Goal: Feedback & Contribution: Leave review/rating

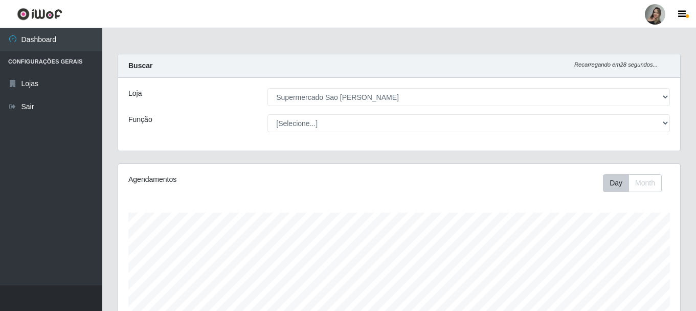
select select "383"
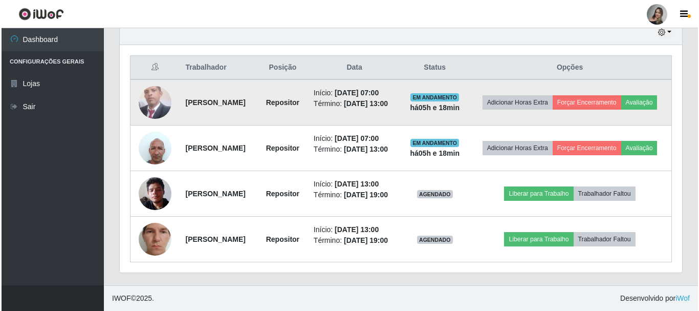
scroll to position [212, 562]
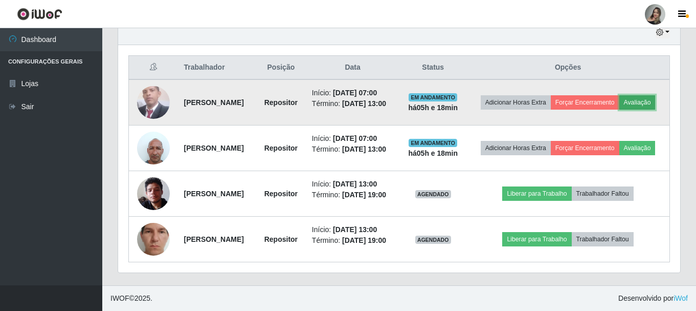
click at [620, 95] on button "Avaliação" at bounding box center [638, 102] width 36 height 14
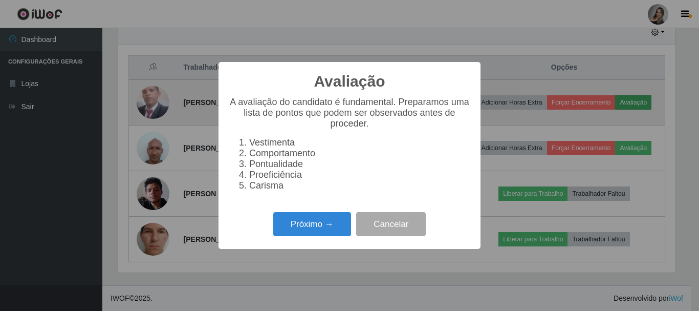
scroll to position [212, 557]
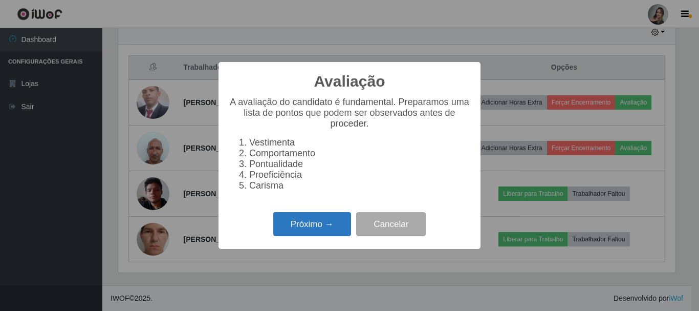
click at [305, 228] on button "Próximo →" at bounding box center [312, 224] width 78 height 24
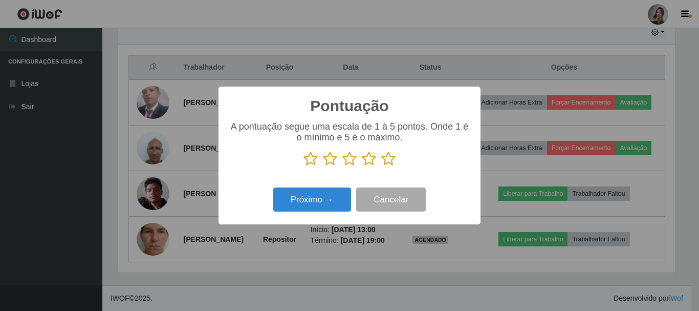
click at [332, 157] on icon at bounding box center [330, 158] width 14 height 15
click at [323, 166] on input "radio" at bounding box center [323, 166] width 0 height 0
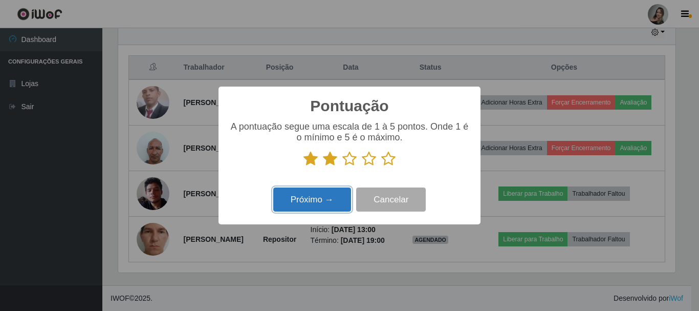
click at [322, 202] on button "Próximo →" at bounding box center [312, 199] width 78 height 24
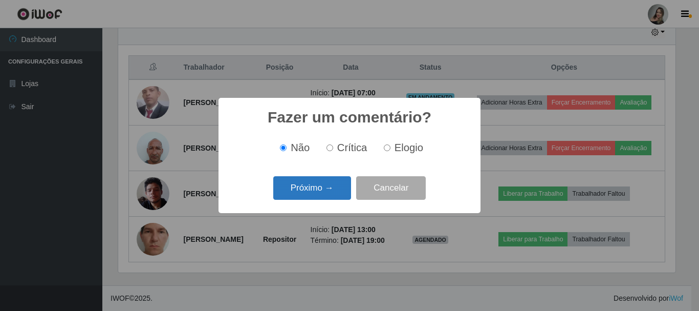
click at [324, 186] on button "Próximo →" at bounding box center [312, 188] width 78 height 24
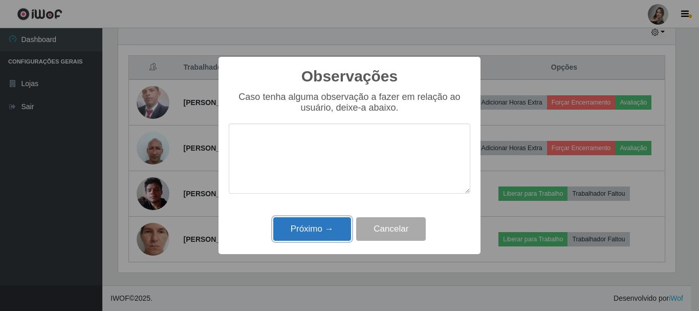
click at [335, 229] on button "Próximo →" at bounding box center [312, 229] width 78 height 24
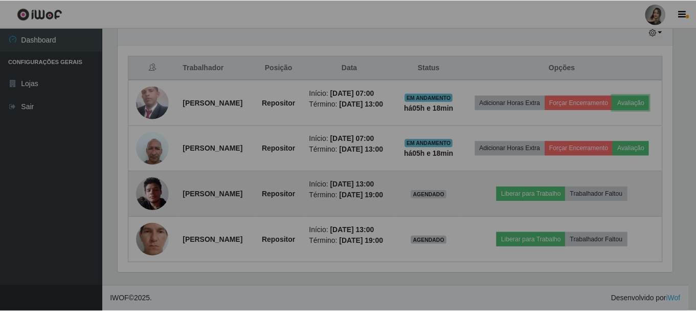
scroll to position [212, 562]
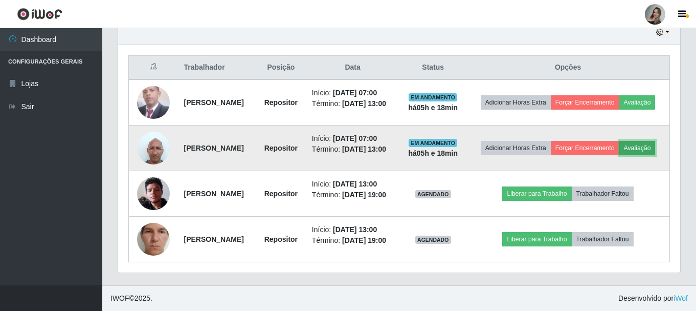
click at [620, 142] on button "Avaliação" at bounding box center [638, 148] width 36 height 14
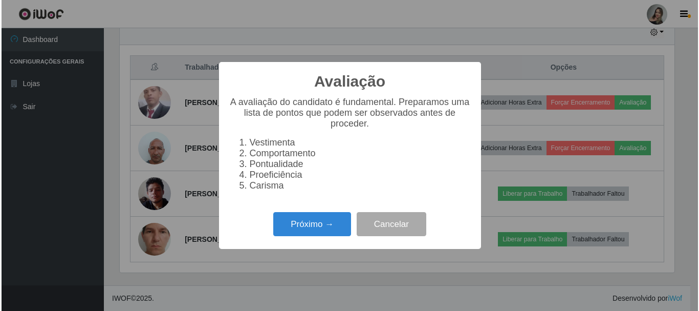
scroll to position [212, 557]
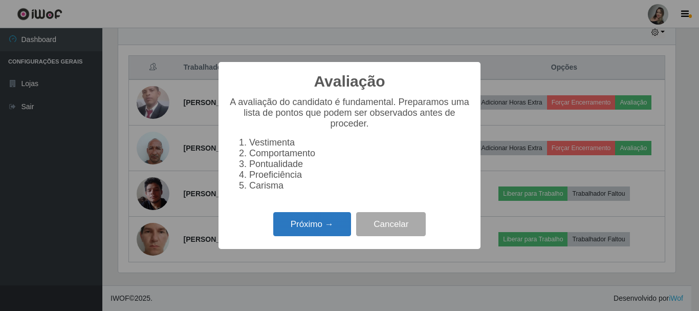
click at [338, 220] on button "Próximo →" at bounding box center [312, 224] width 78 height 24
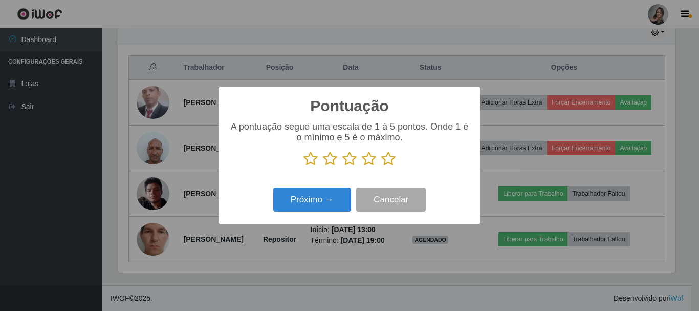
scroll to position [511512, 511167]
click at [325, 161] on icon at bounding box center [330, 158] width 14 height 15
click at [323, 166] on input "radio" at bounding box center [323, 166] width 0 height 0
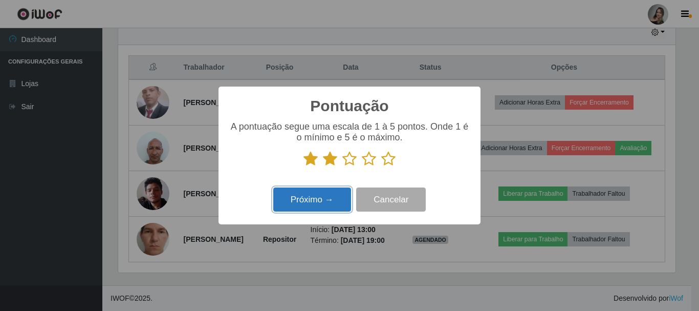
click at [318, 194] on button "Próximo →" at bounding box center [312, 199] width 78 height 24
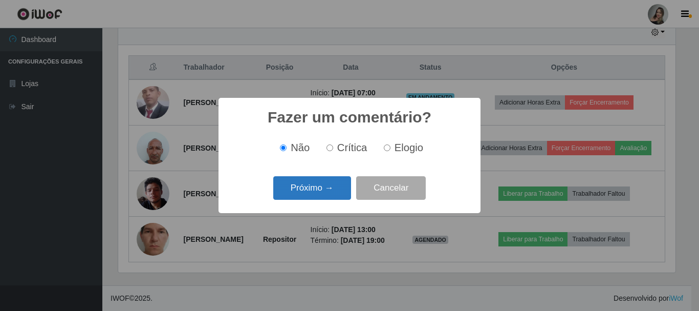
click at [318, 194] on button "Próximo →" at bounding box center [312, 188] width 78 height 24
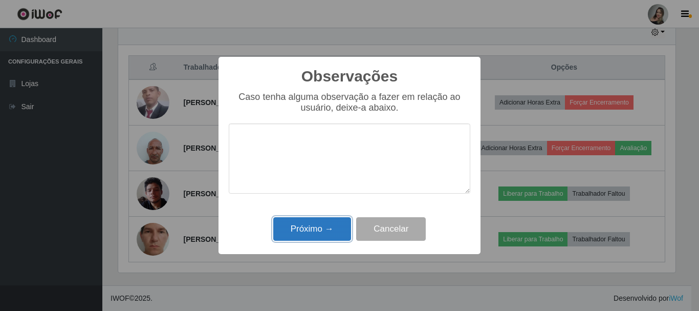
click at [314, 231] on button "Próximo →" at bounding box center [312, 229] width 78 height 24
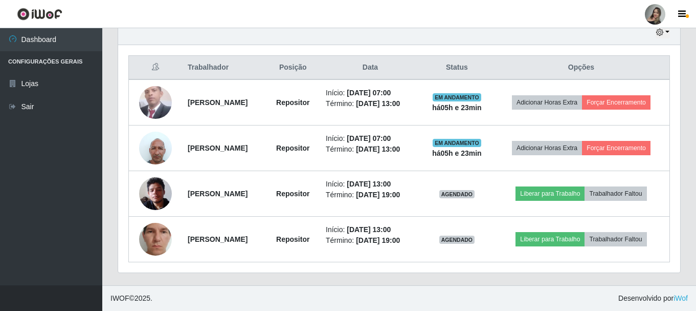
scroll to position [369, 0]
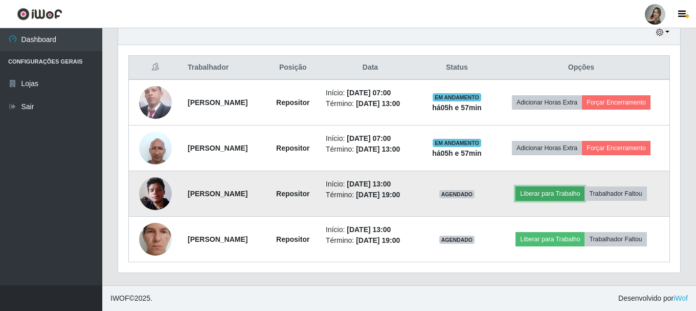
click at [558, 191] on button "Liberar para Trabalho" at bounding box center [550, 193] width 69 height 14
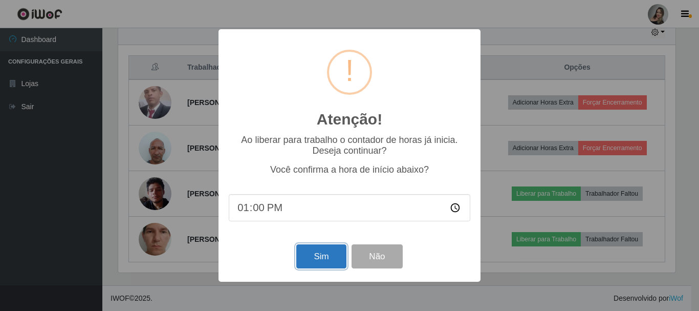
click at [319, 256] on button "Sim" at bounding box center [321, 256] width 50 height 24
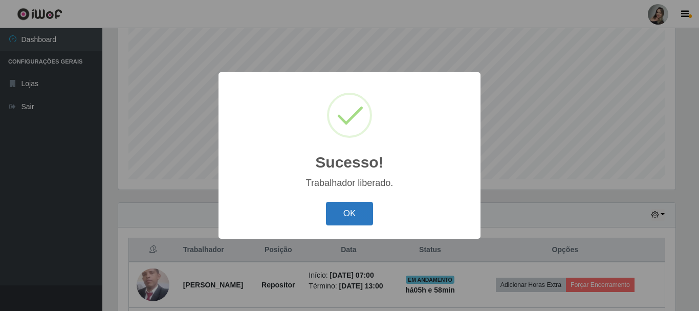
click at [347, 211] on button "OK" at bounding box center [350, 214] width 48 height 24
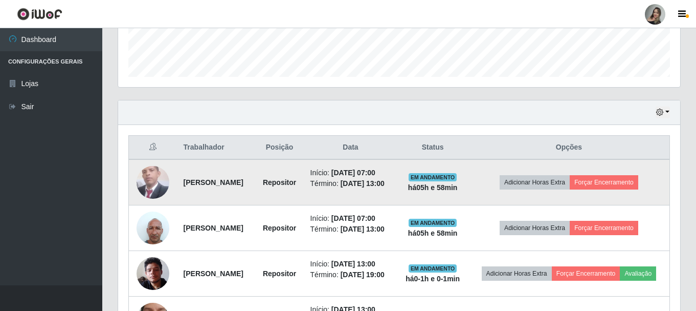
scroll to position [340, 0]
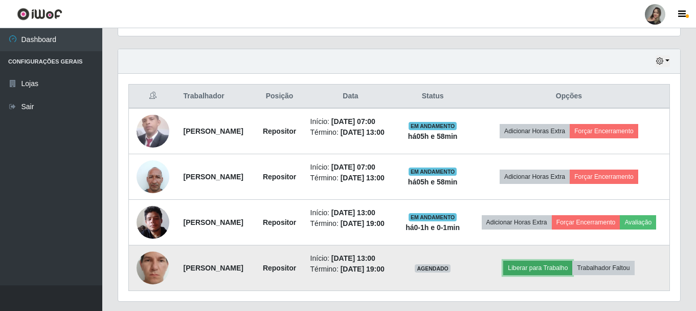
click at [564, 275] on button "Liberar para Trabalho" at bounding box center [538, 267] width 69 height 14
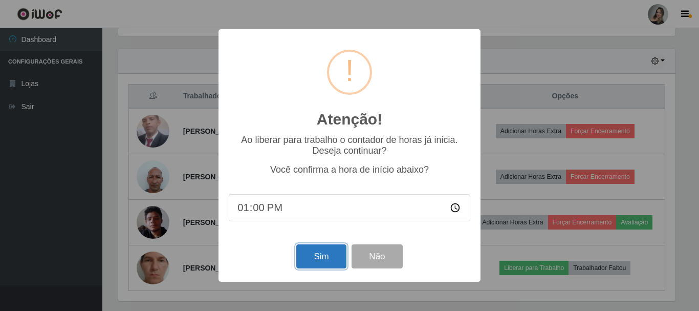
click at [313, 257] on button "Sim" at bounding box center [321, 256] width 50 height 24
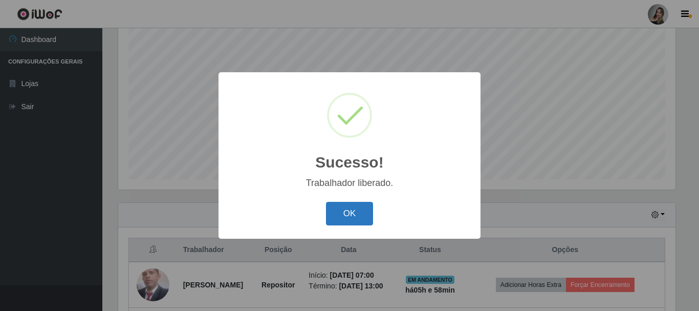
click at [354, 213] on button "OK" at bounding box center [350, 214] width 48 height 24
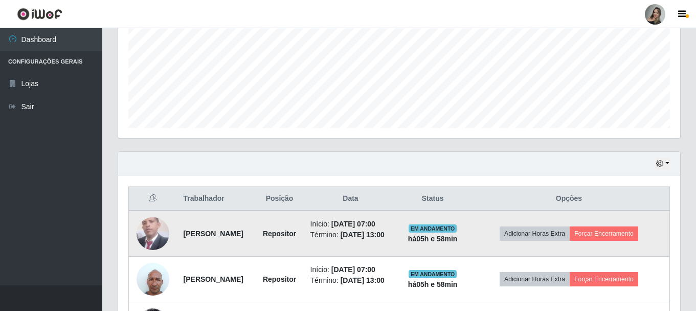
scroll to position [340, 0]
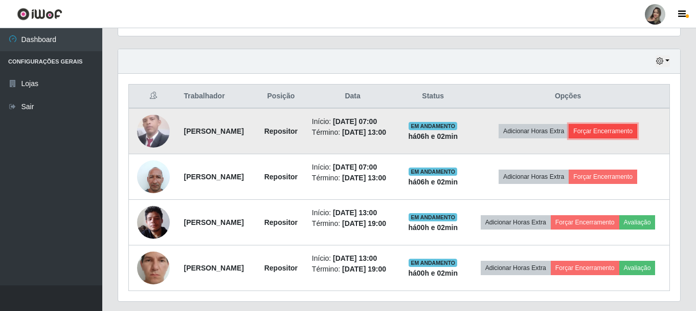
click at [624, 134] on button "Forçar Encerramento" at bounding box center [603, 131] width 69 height 14
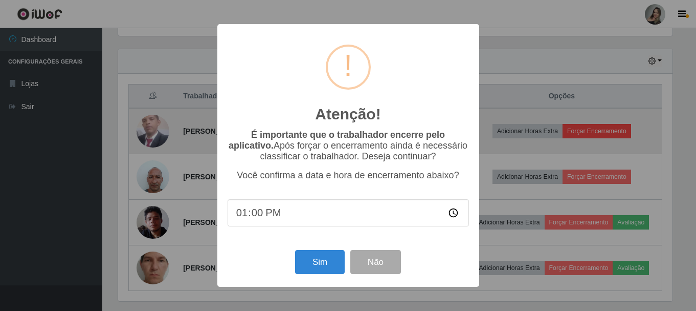
scroll to position [212, 557]
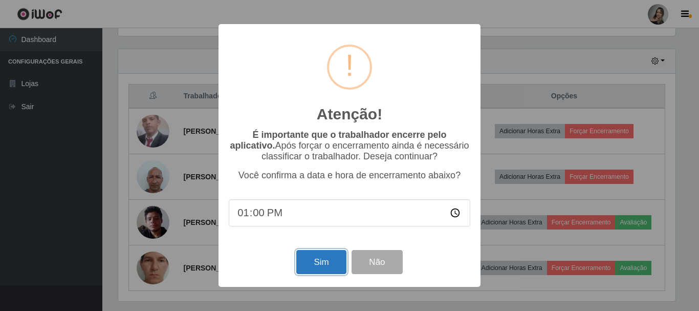
click at [323, 263] on button "Sim" at bounding box center [321, 262] width 50 height 24
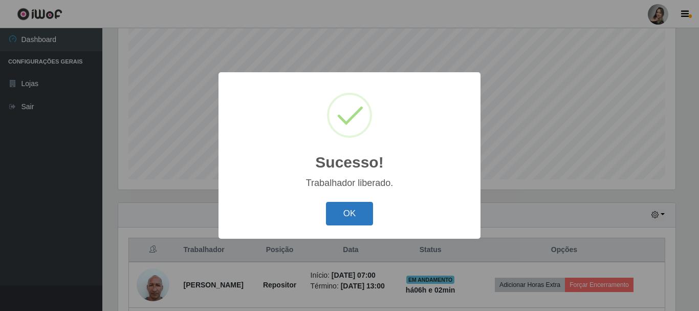
click at [345, 216] on button "OK" at bounding box center [350, 214] width 48 height 24
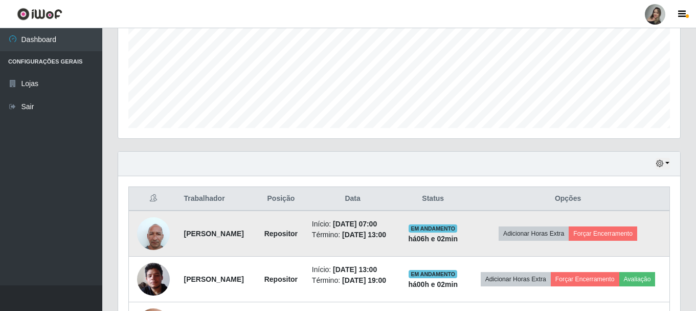
scroll to position [289, 0]
